Goal: Information Seeking & Learning: Learn about a topic

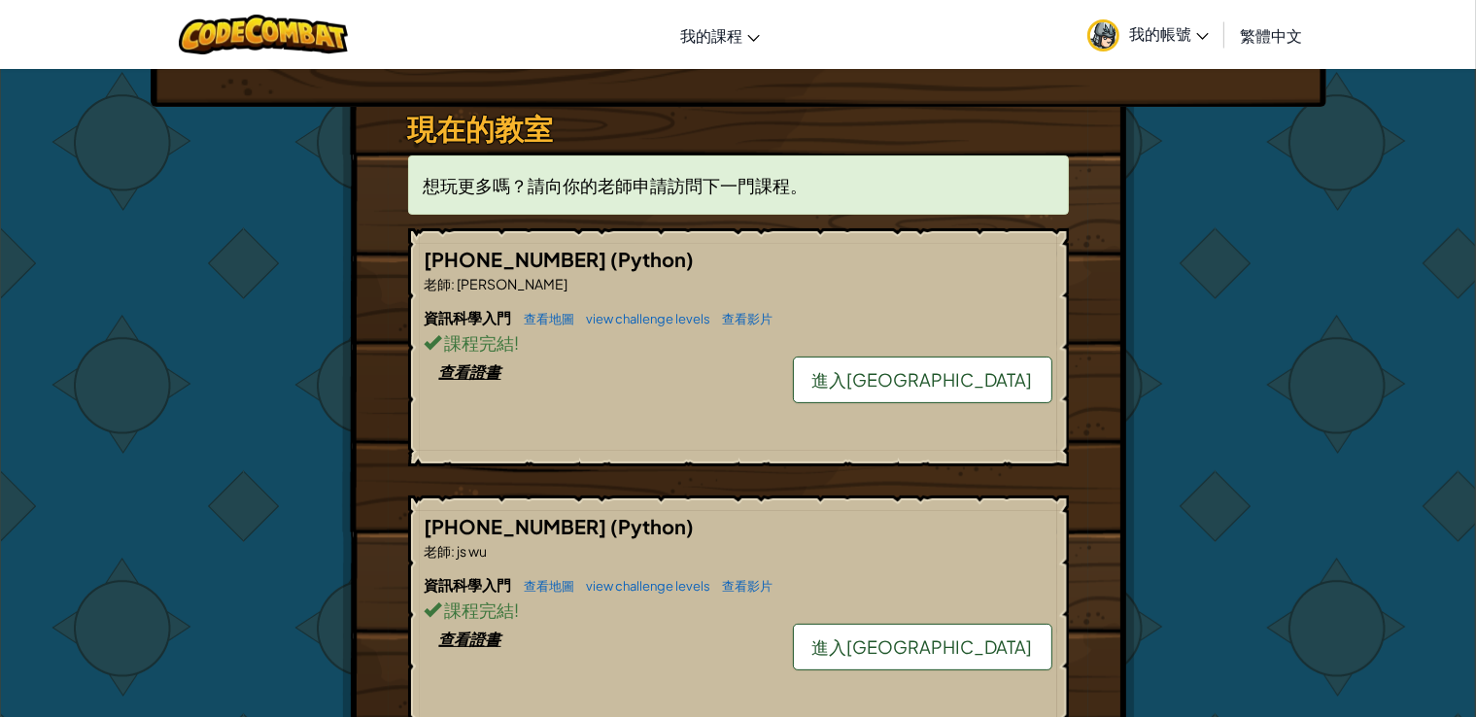
scroll to position [389, 0]
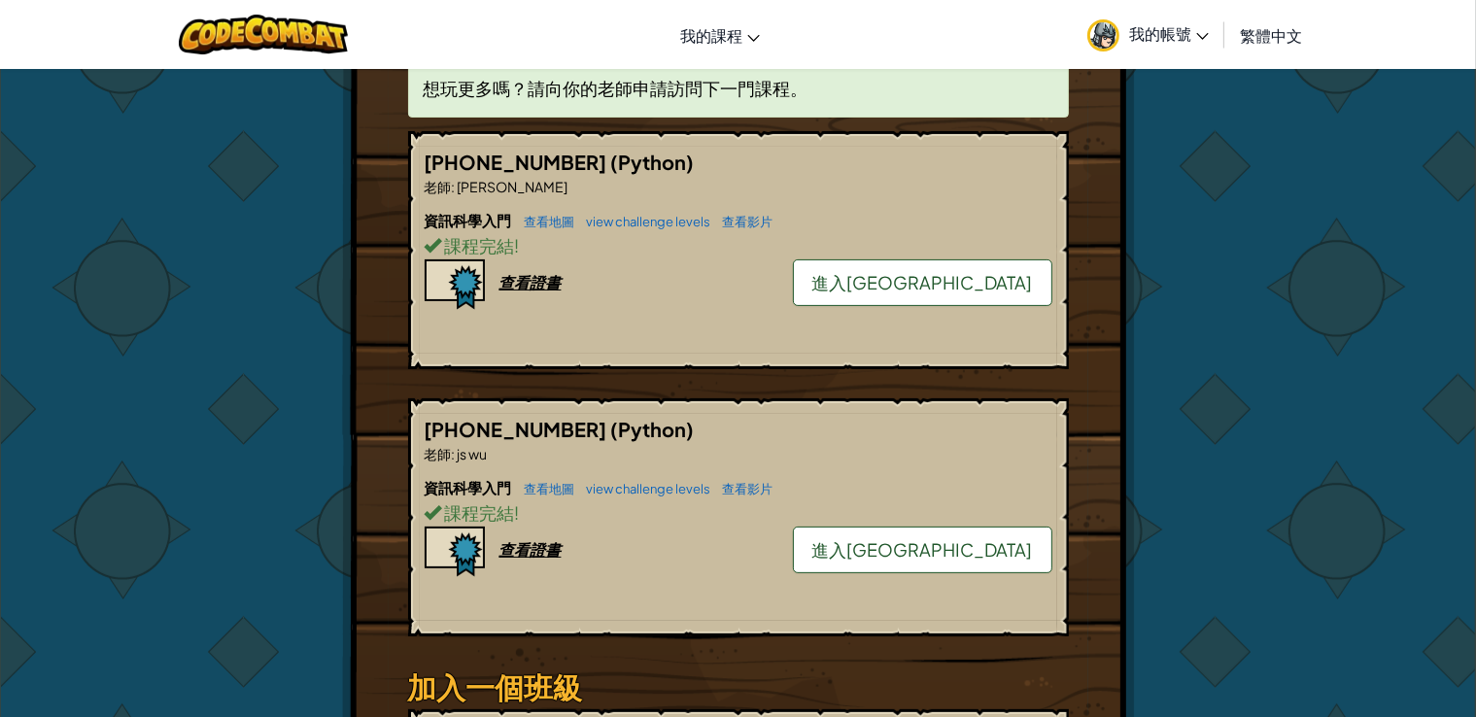
click at [960, 282] on span "進入[GEOGRAPHIC_DATA]" at bounding box center [922, 282] width 221 height 22
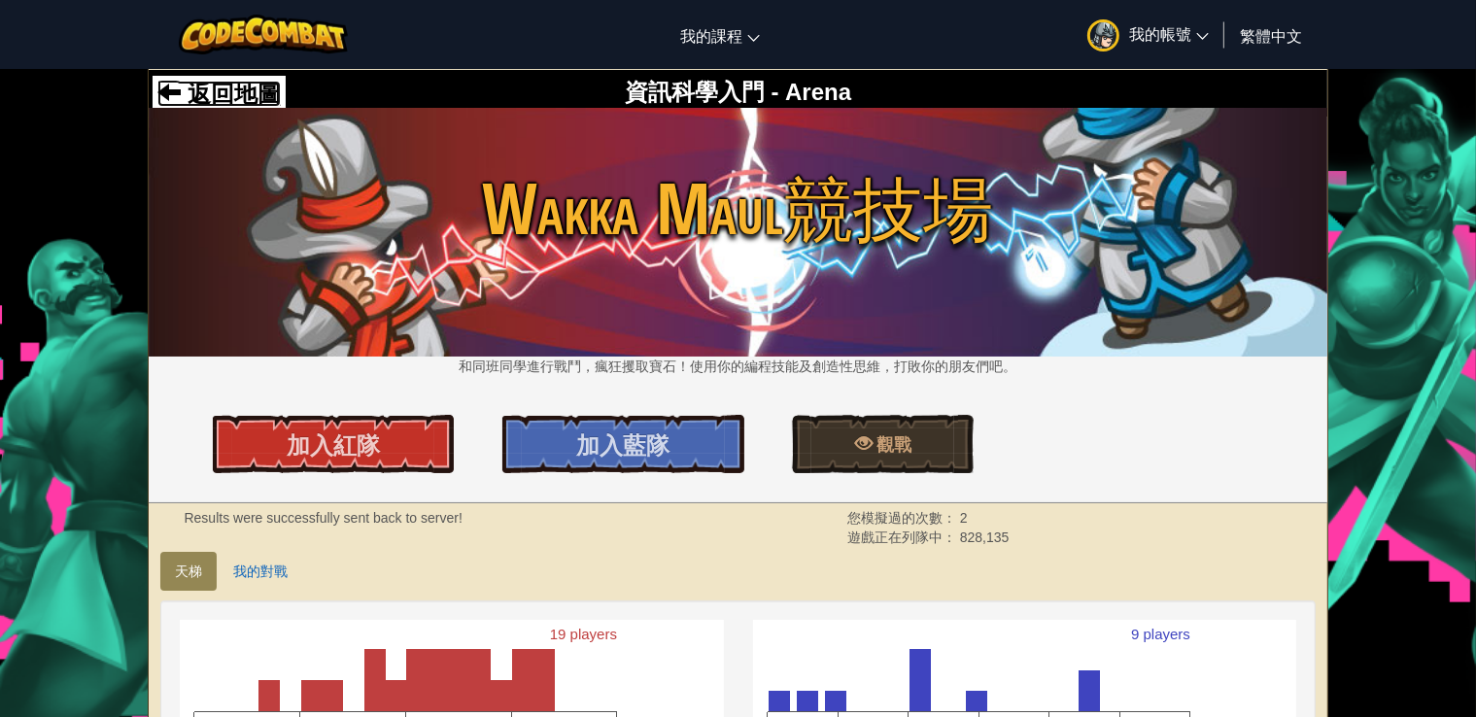
click at [189, 95] on span "返回地圖" at bounding box center [231, 94] width 100 height 26
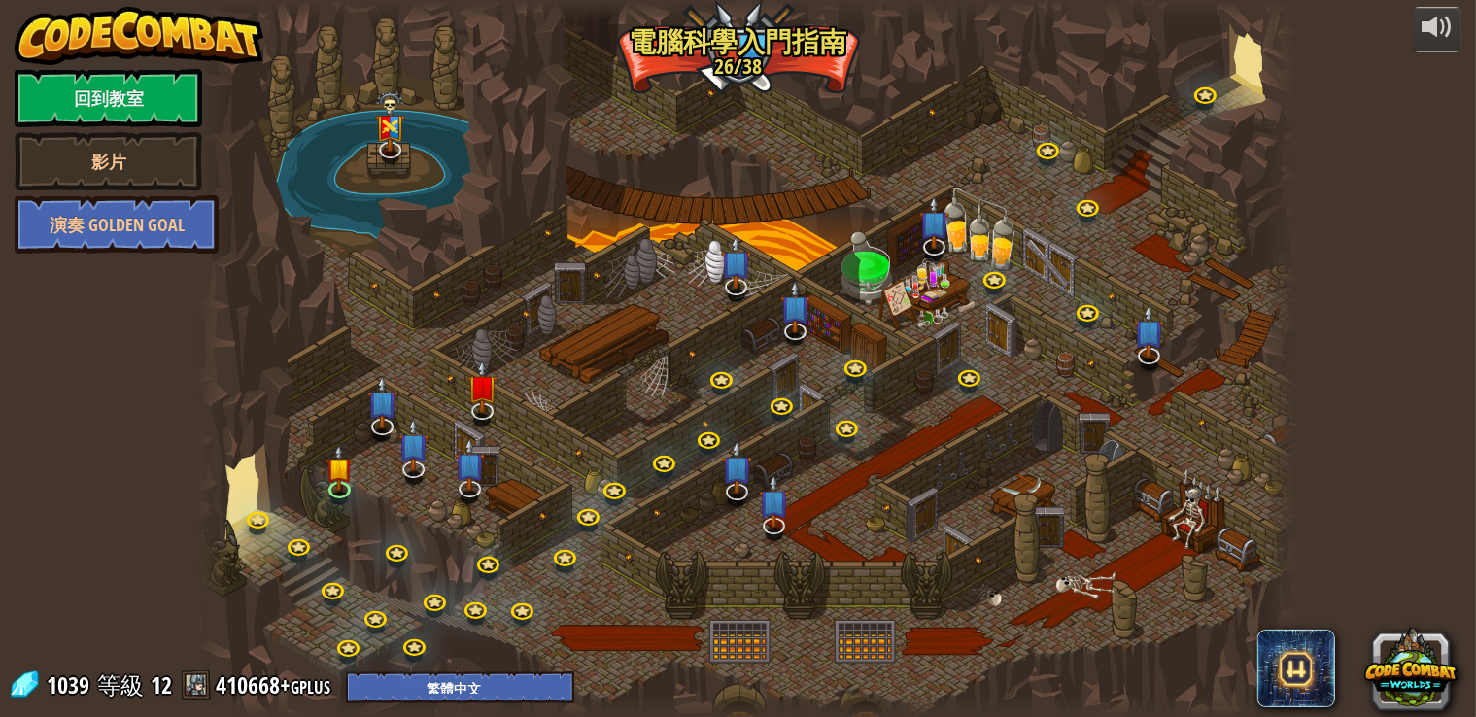
select select "zh-HANT"
